Goal: Task Accomplishment & Management: Manage account settings

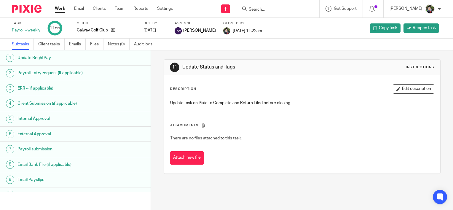
click at [268, 9] on input "Search" at bounding box center [274, 9] width 53 height 5
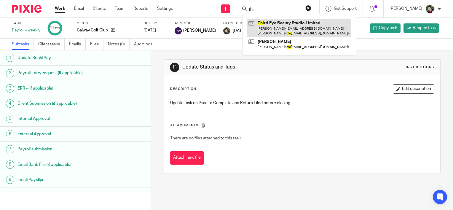
type input "thi"
click at [302, 23] on link at bounding box center [299, 28] width 104 height 18
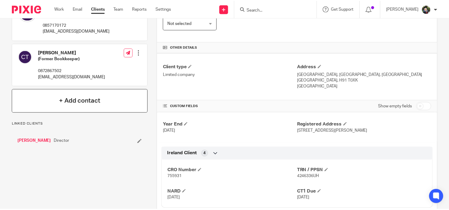
scroll to position [119, 0]
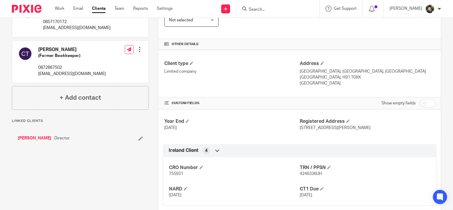
click at [143, 55] on div "Catherine Trodd (Former Bookkeeper) 0872867502 catherinetrodd1311@gmail.com Edi…" at bounding box center [80, 62] width 136 height 42
click at [139, 53] on div at bounding box center [140, 50] width 6 height 6
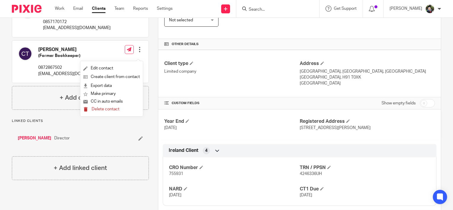
click at [106, 108] on span "Delete contact" at bounding box center [106, 109] width 28 height 4
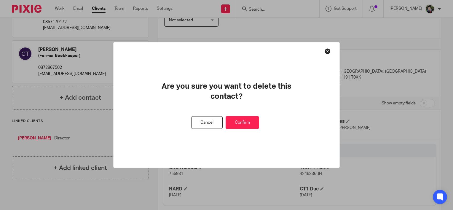
click at [253, 120] on button "Confirm" at bounding box center [243, 122] width 34 height 13
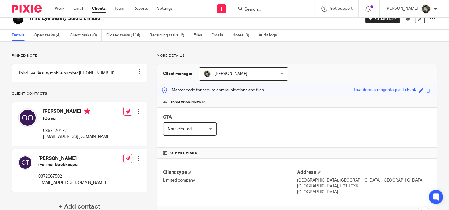
scroll to position [0, 0]
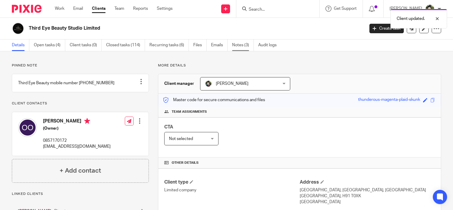
click at [246, 44] on link "Notes (3)" at bounding box center [243, 45] width 22 height 12
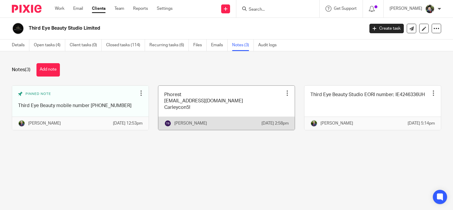
click at [195, 111] on link at bounding box center [226, 108] width 136 height 44
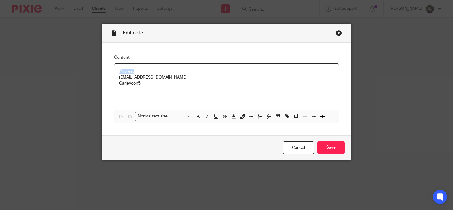
drag, startPoint x: 136, startPoint y: 71, endPoint x: 112, endPoint y: 71, distance: 24.0
click at [114, 71] on div "Phorest [EMAIL_ADDRESS][DOMAIN_NAME] Carleycon5!" at bounding box center [226, 87] width 224 height 46
click at [155, 70] on p "Phorest" at bounding box center [226, 72] width 215 height 6
click at [121, 117] on icon "button" at bounding box center [120, 116] width 5 height 5
click at [137, 72] on p "Phorest" at bounding box center [226, 72] width 215 height 6
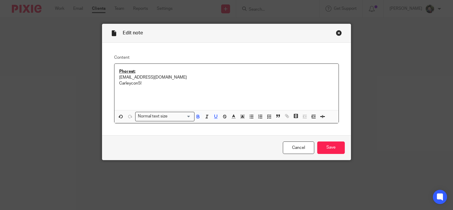
click at [149, 83] on p "Carleycon5!" at bounding box center [226, 83] width 215 height 6
click at [116, 77] on div "Phorest: jade@sheilaccountants.ie Carleycon5!" at bounding box center [226, 87] width 224 height 46
click at [119, 83] on p "Carleycon5!" at bounding box center [226, 83] width 215 height 6
click at [122, 90] on div "Phorest: Username: jade@sheilaccountants.ie Password: Carleycon5!" at bounding box center [226, 87] width 224 height 46
click at [173, 84] on p "Password: Carleycon5!" at bounding box center [226, 83] width 215 height 6
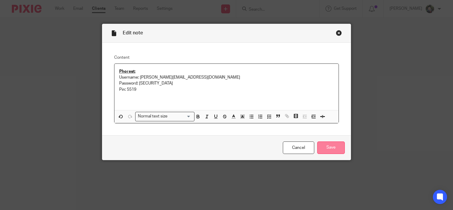
click at [334, 148] on input "Save" at bounding box center [331, 147] width 28 height 13
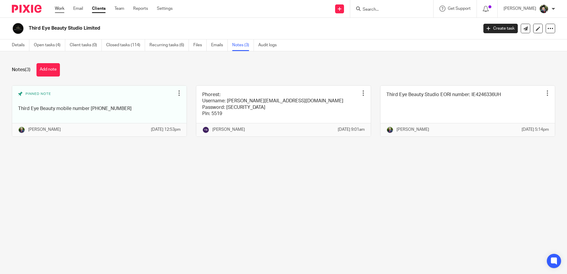
click at [61, 7] on link "Work" at bounding box center [59, 9] width 9 height 6
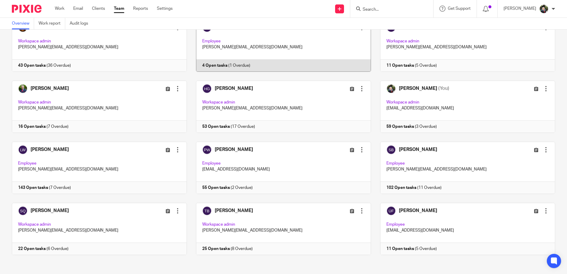
scroll to position [46, 0]
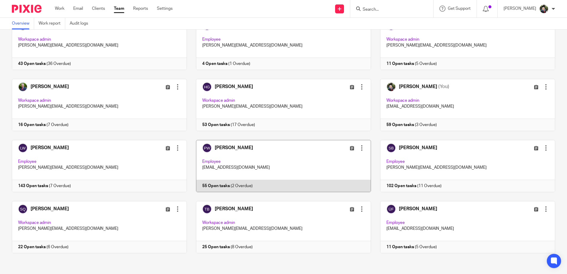
click at [276, 161] on link at bounding box center [279, 166] width 184 height 52
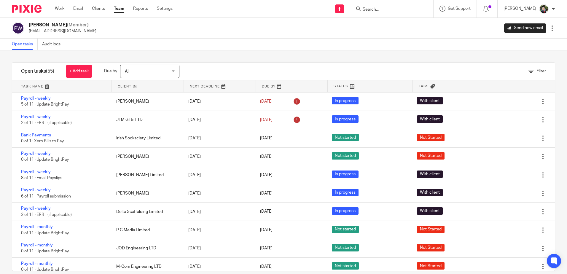
click at [262, 31] on div "Pinky Wadhwa (Member) pinky@sheilaccountants.ie Send new email Edit user Transf…" at bounding box center [283, 28] width 543 height 12
